Goal: Navigation & Orientation: Find specific page/section

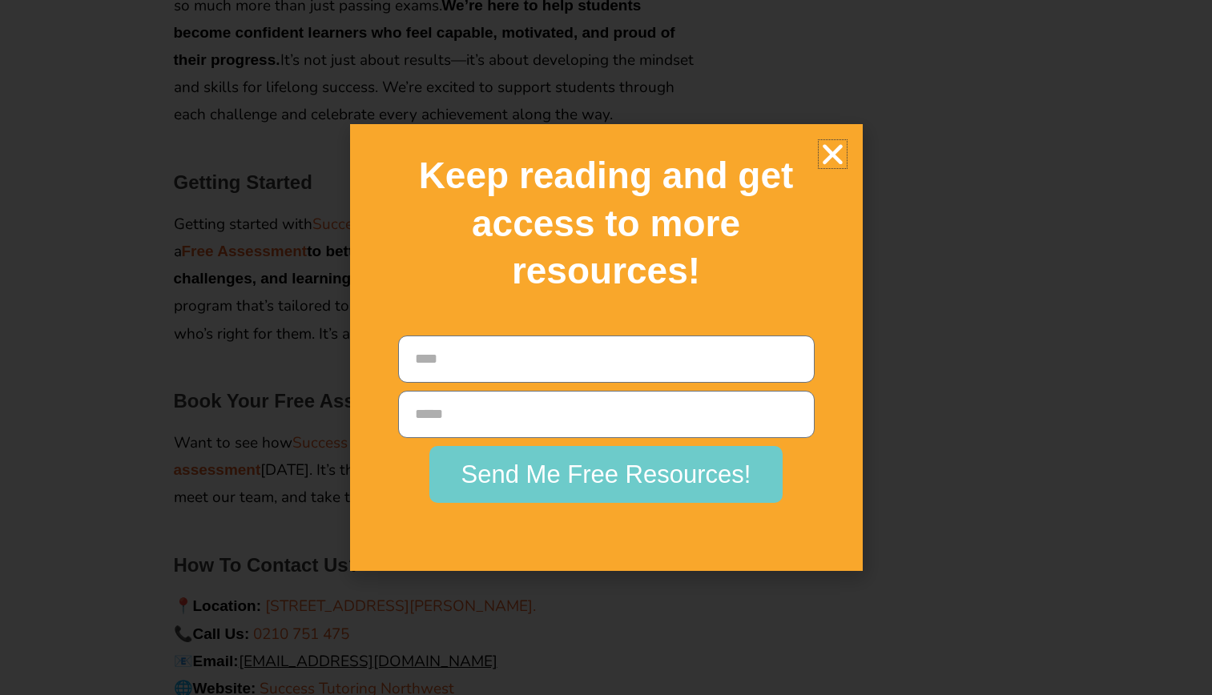
scroll to position [3174, 0]
click at [830, 152] on icon "Close" at bounding box center [833, 154] width 28 height 28
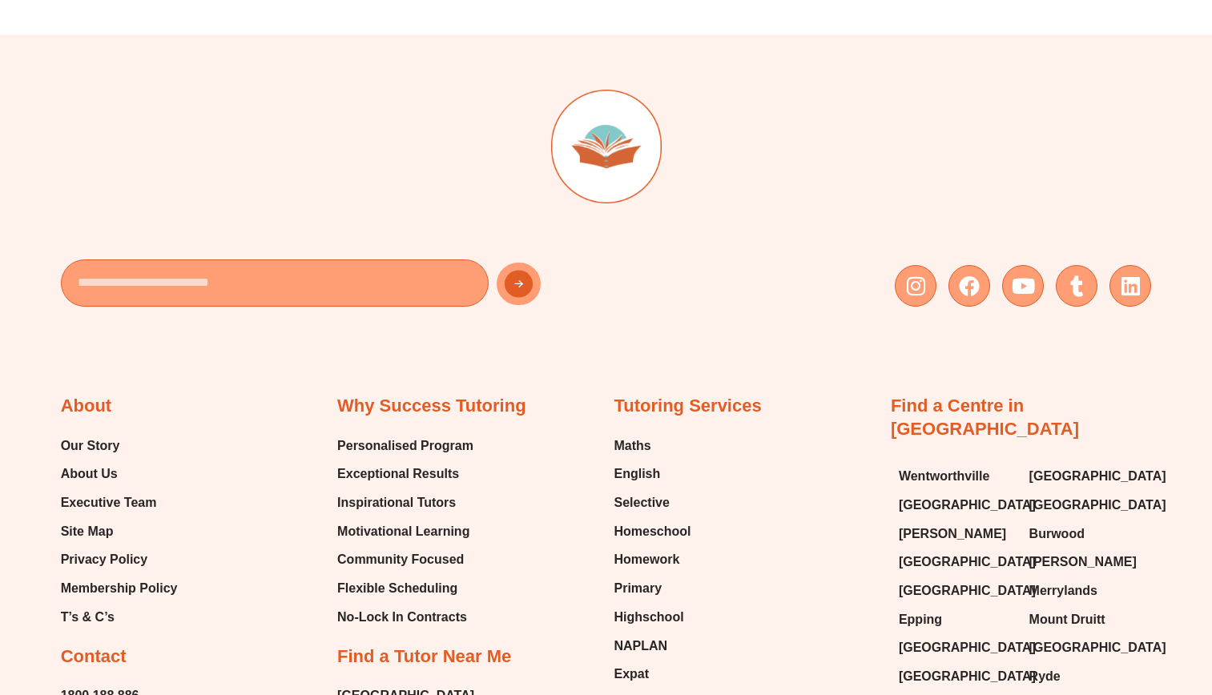
scroll to position [5618, 0]
click at [90, 461] on span "About Us" at bounding box center [89, 473] width 57 height 24
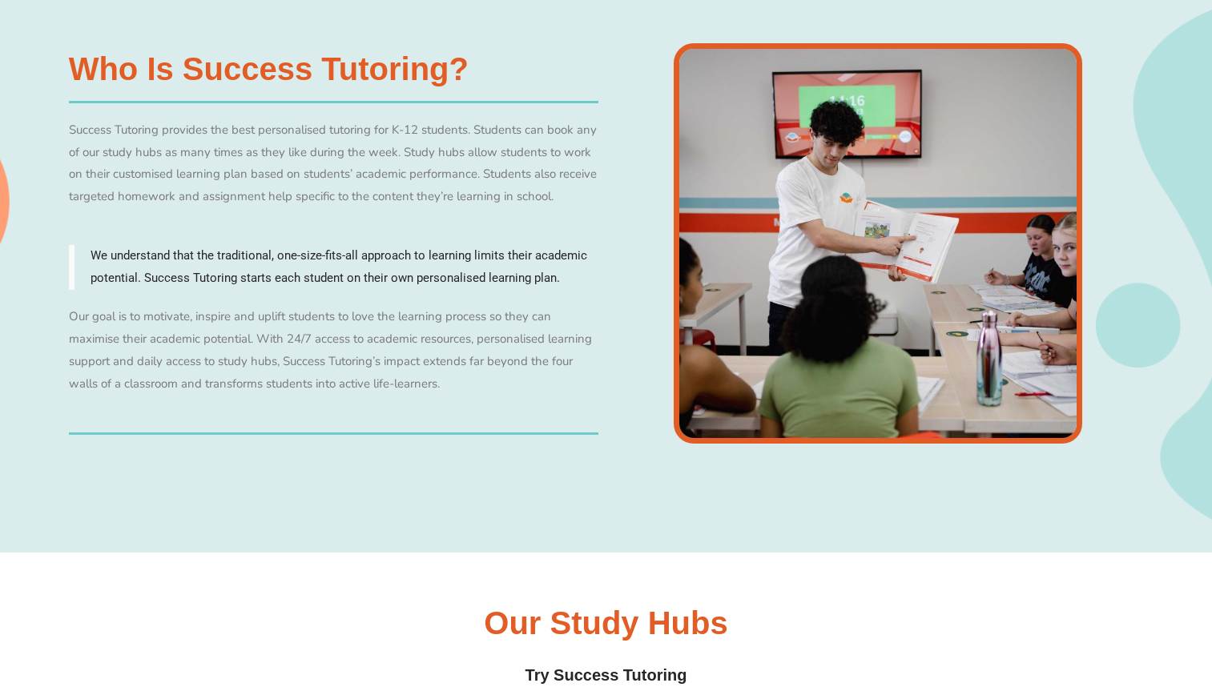
scroll to position [970, 0]
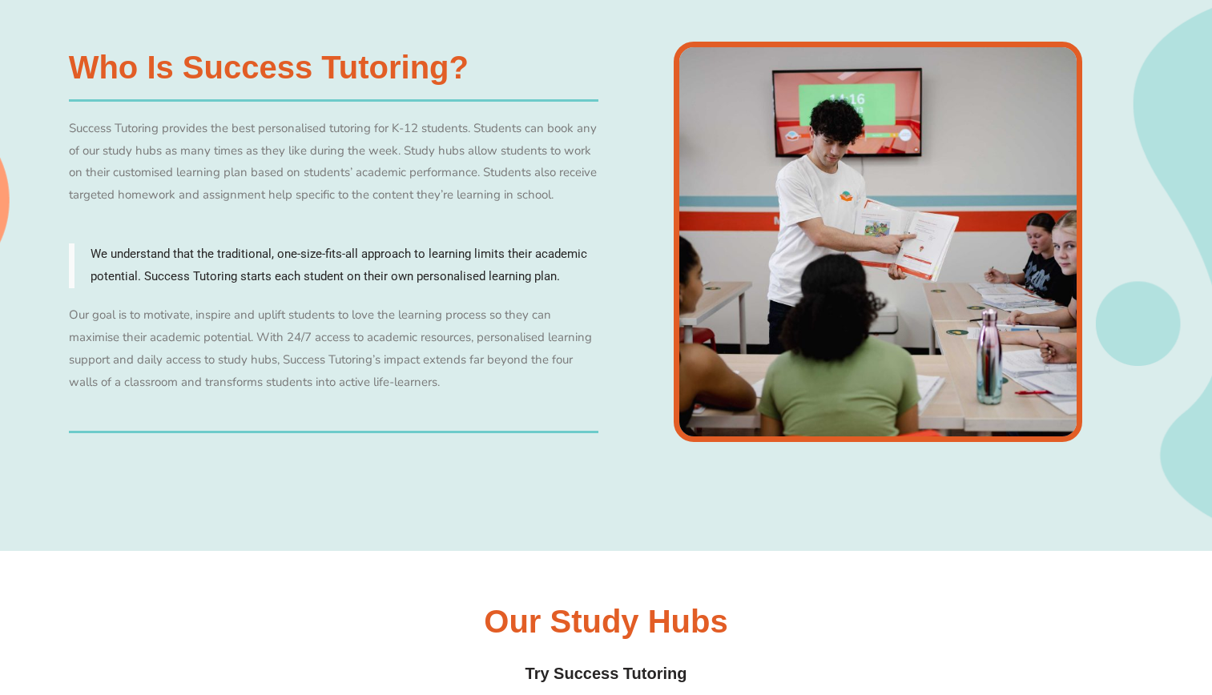
click at [561, 232] on div "Who is Success Tutoring? Success Tutoring provides the best personalised tutori…" at bounding box center [334, 242] width 546 height 401
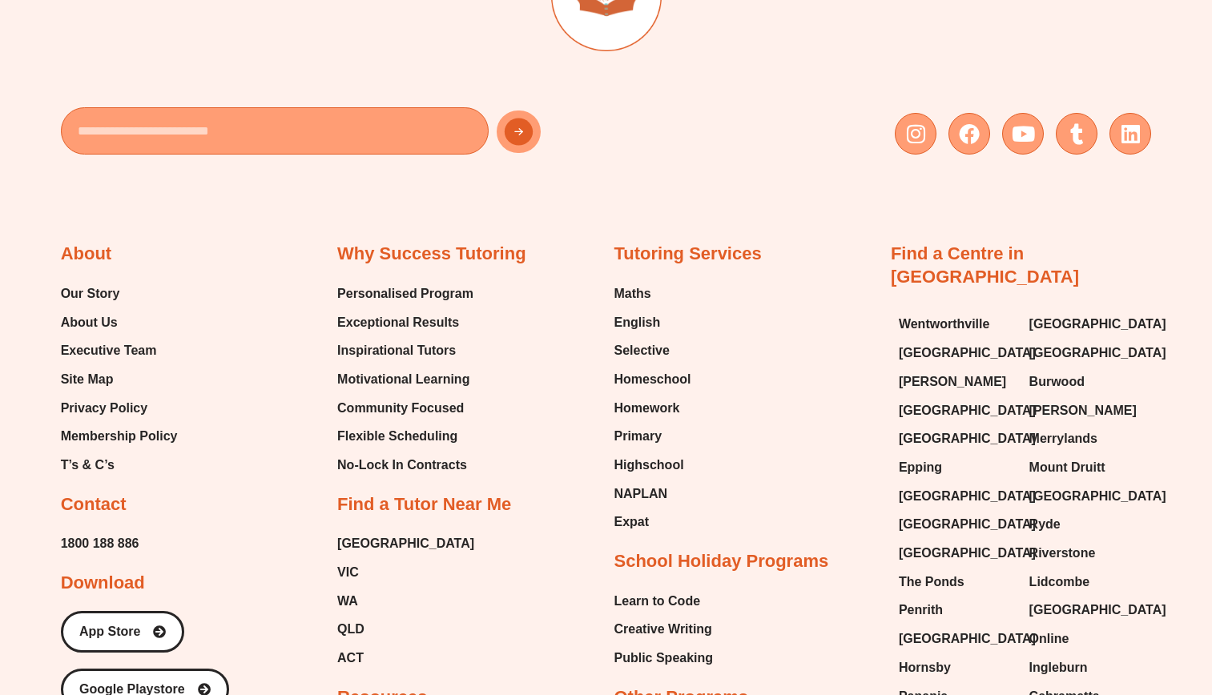
scroll to position [3293, 0]
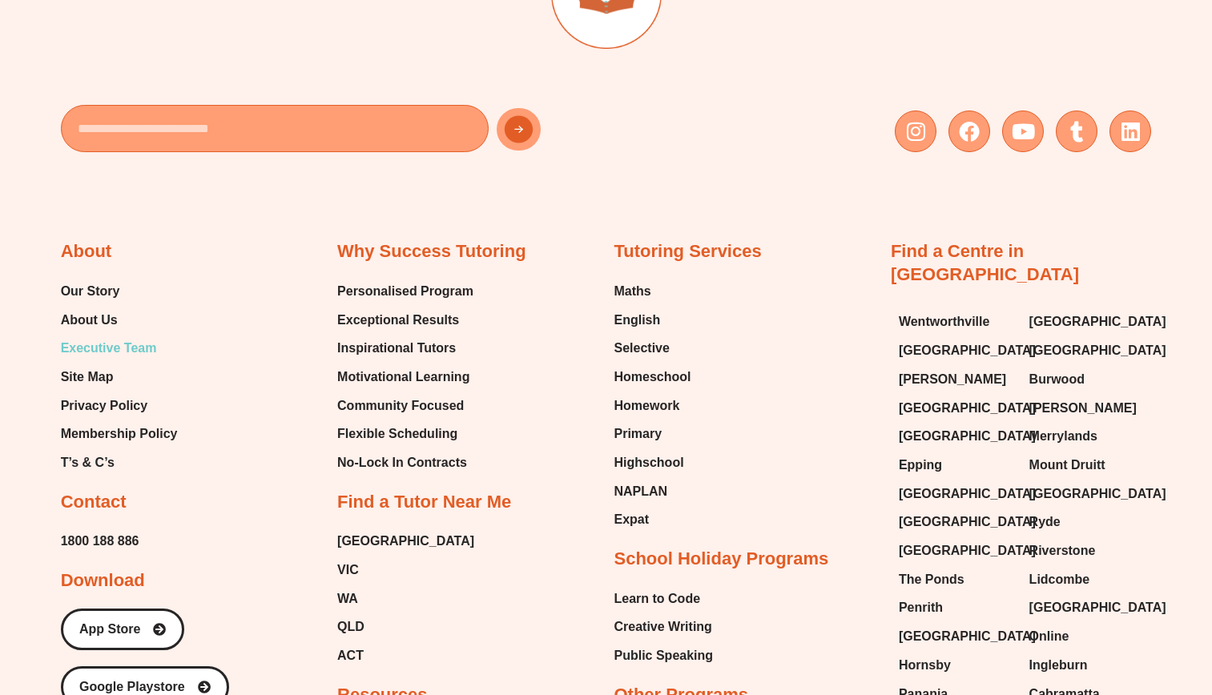
click at [119, 340] on span "Executive Team" at bounding box center [109, 348] width 96 height 24
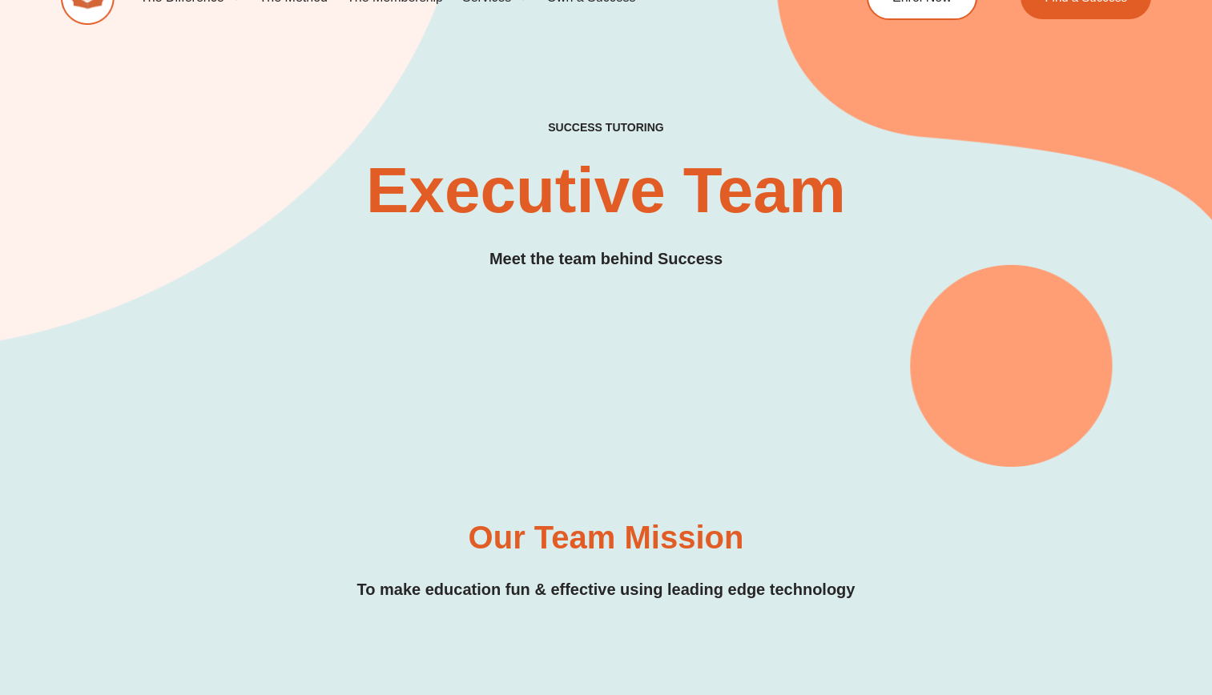
click at [584, 359] on div "SUCCESS TUTORING​ Executive Team Meet the team behind Success" at bounding box center [606, 185] width 1091 height 564
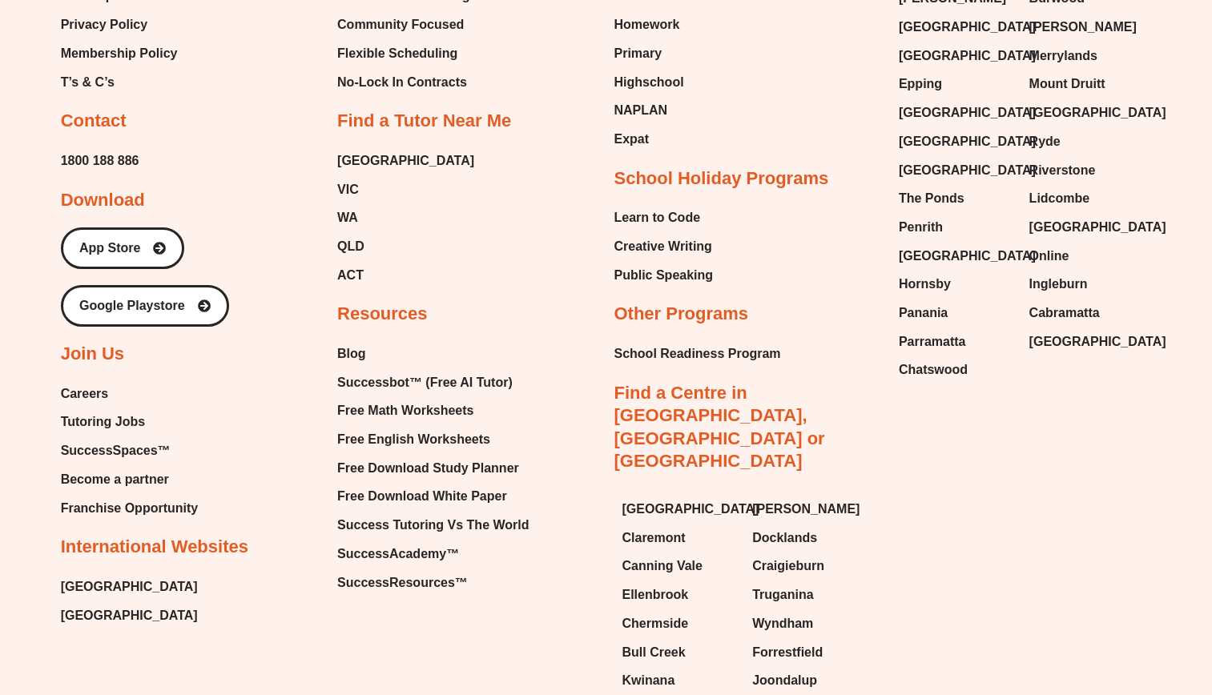
scroll to position [4329, 0]
